Goal: Information Seeking & Learning: Understand process/instructions

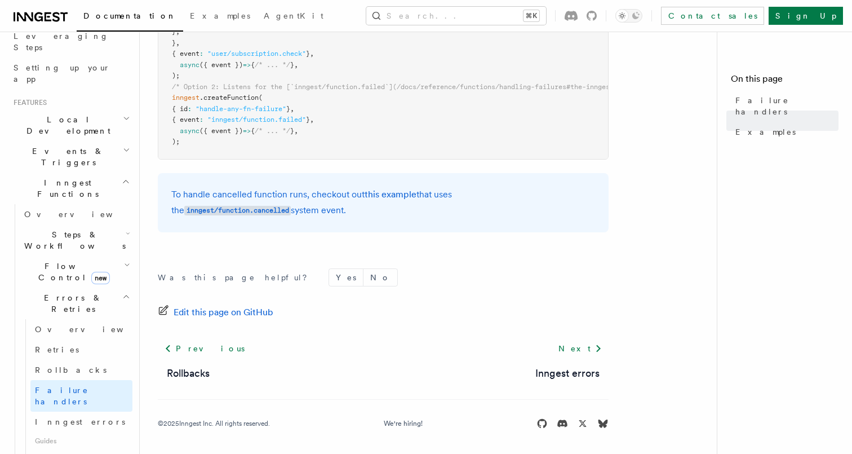
scroll to position [193, 0]
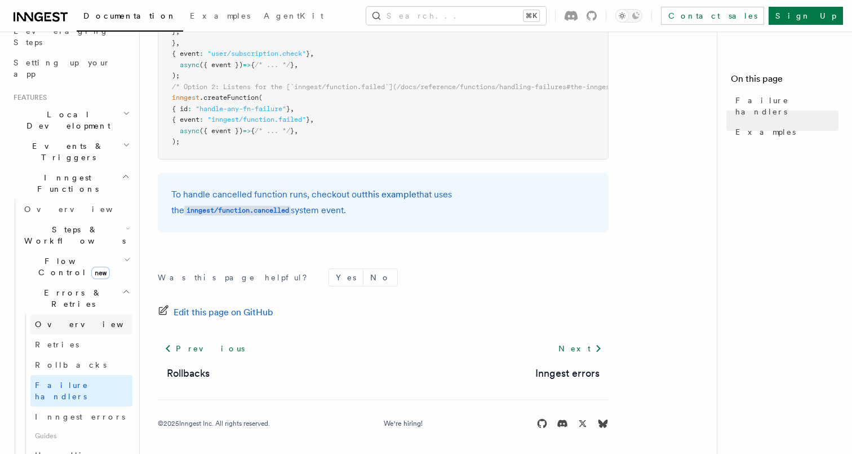
click at [62, 320] on span "Overview" at bounding box center [93, 324] width 116 height 9
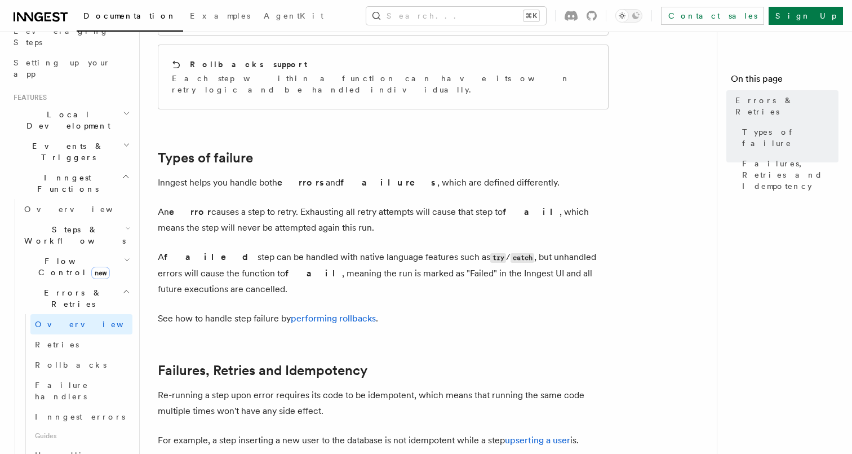
scroll to position [291, 0]
click at [51, 287] on span "Errors & Retries" at bounding box center [71, 298] width 103 height 23
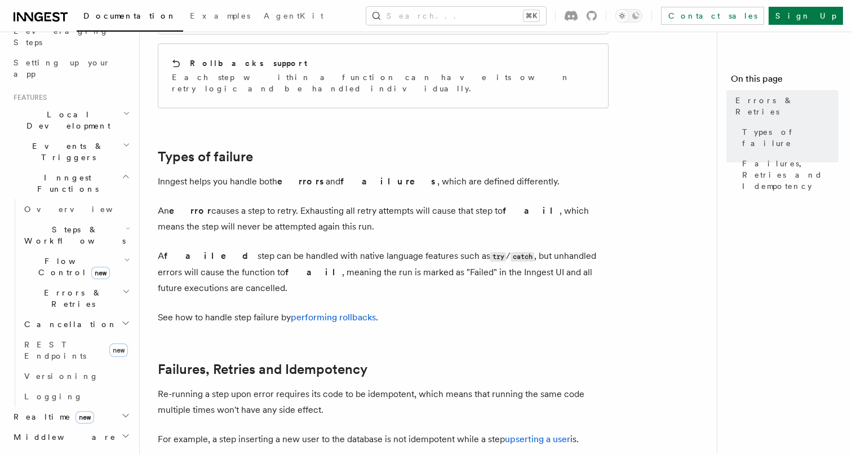
click at [52, 287] on span "Errors & Retries" at bounding box center [71, 298] width 103 height 23
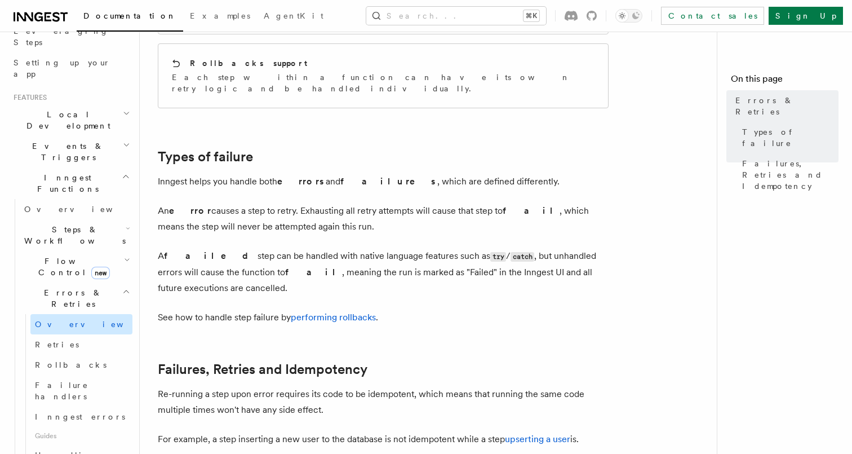
click at [68, 320] on span "Overview" at bounding box center [93, 324] width 116 height 9
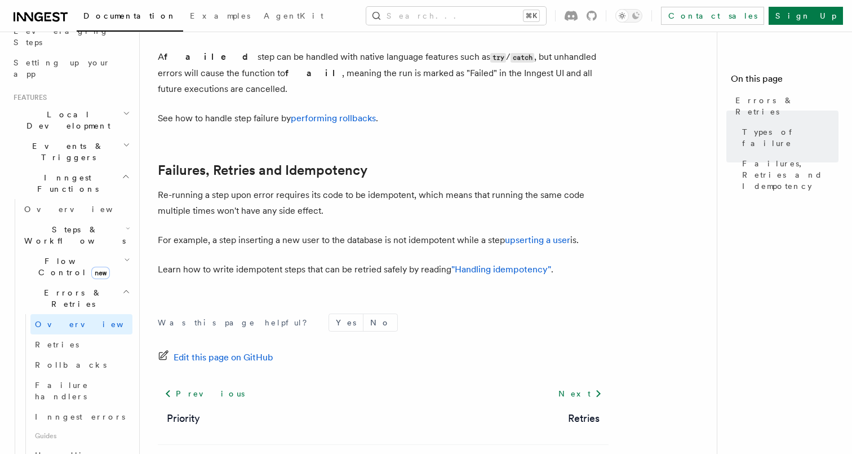
scroll to position [492, 0]
click at [94, 334] on link "Retries" at bounding box center [81, 344] width 102 height 20
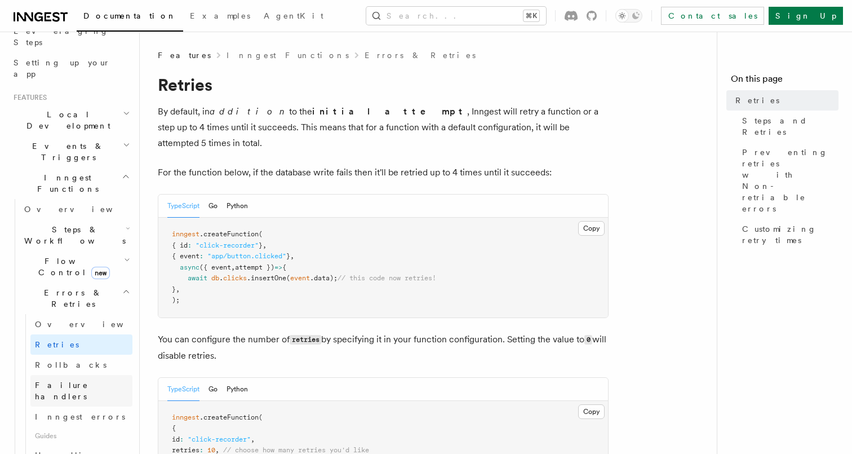
click at [86, 380] on span "Failure handlers" at bounding box center [62, 390] width 54 height 20
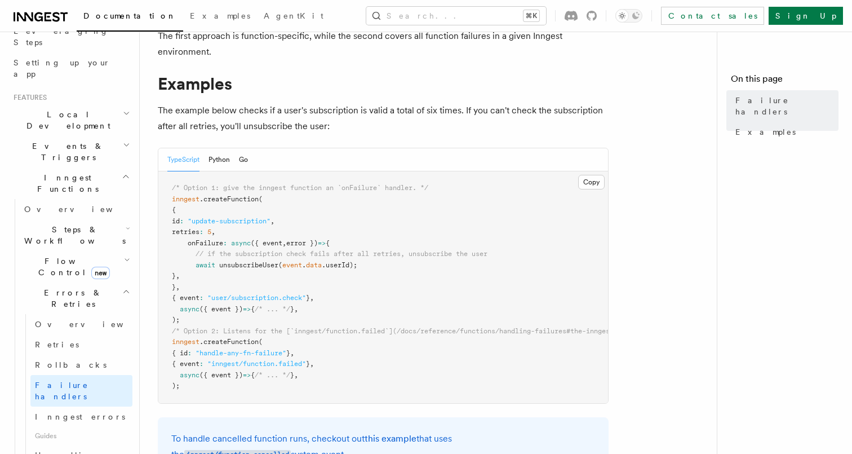
scroll to position [139, 0]
click at [74, 412] on span "Inngest errors" at bounding box center [80, 416] width 90 height 9
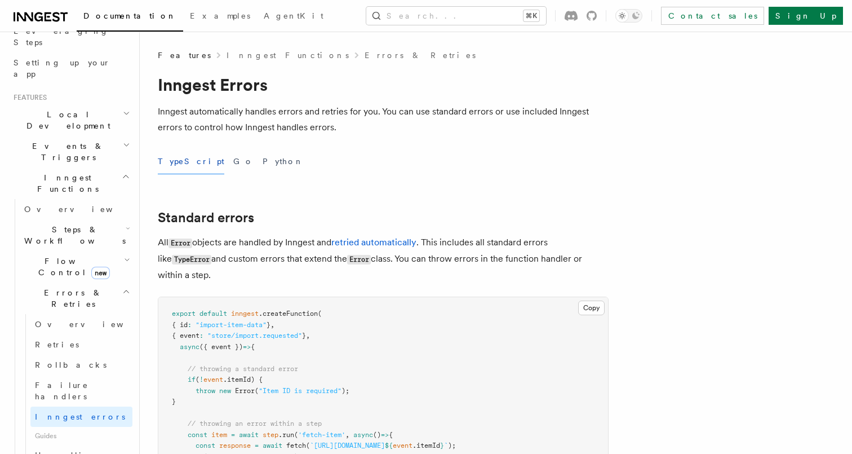
click at [74, 412] on span "Inngest errors" at bounding box center [80, 416] width 90 height 9
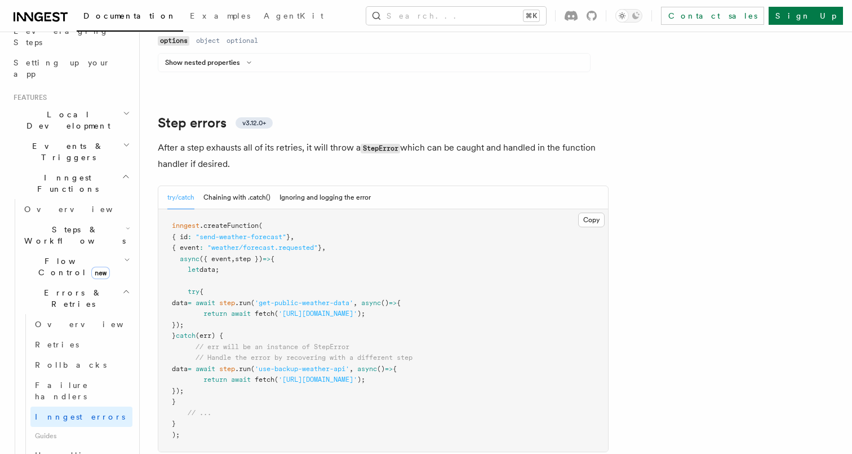
scroll to position [1726, 0]
